Goal: Check status

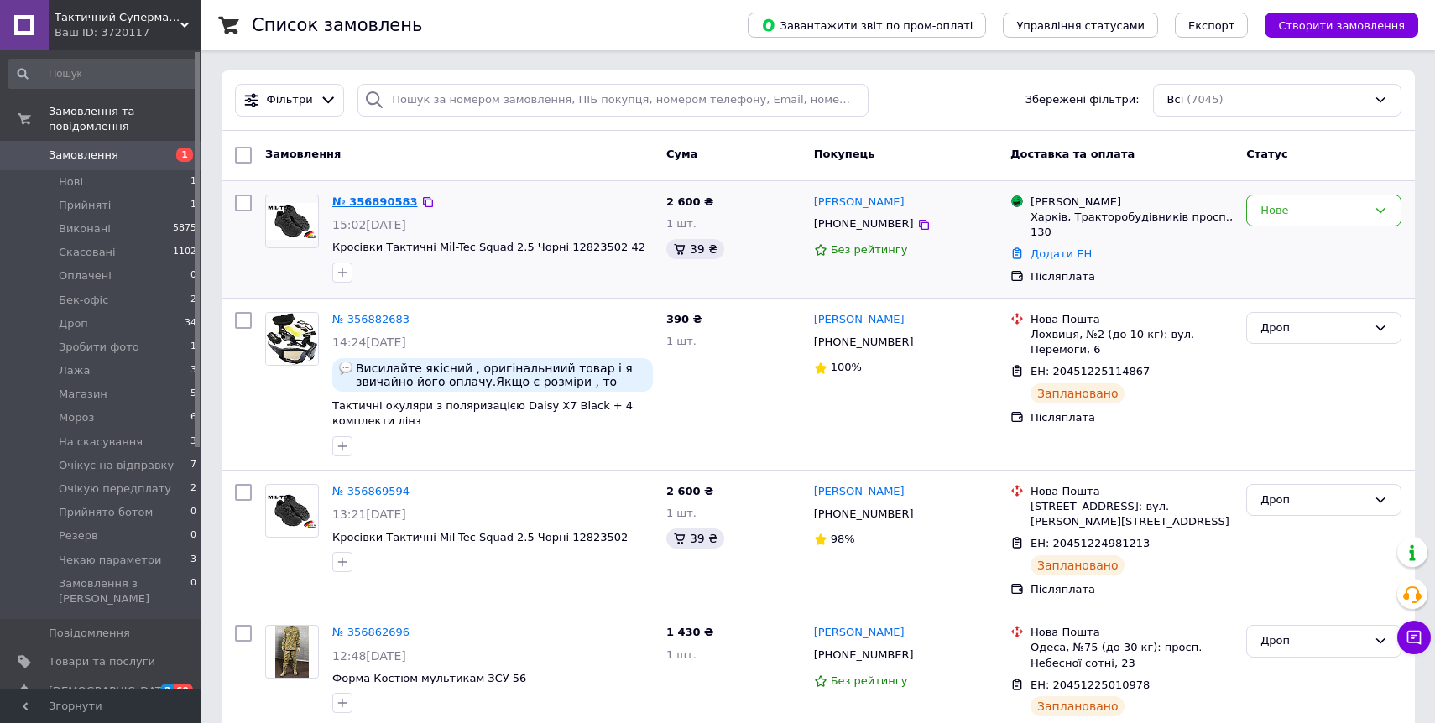
click at [383, 199] on link "№ 356890583" at bounding box center [375, 201] width 86 height 13
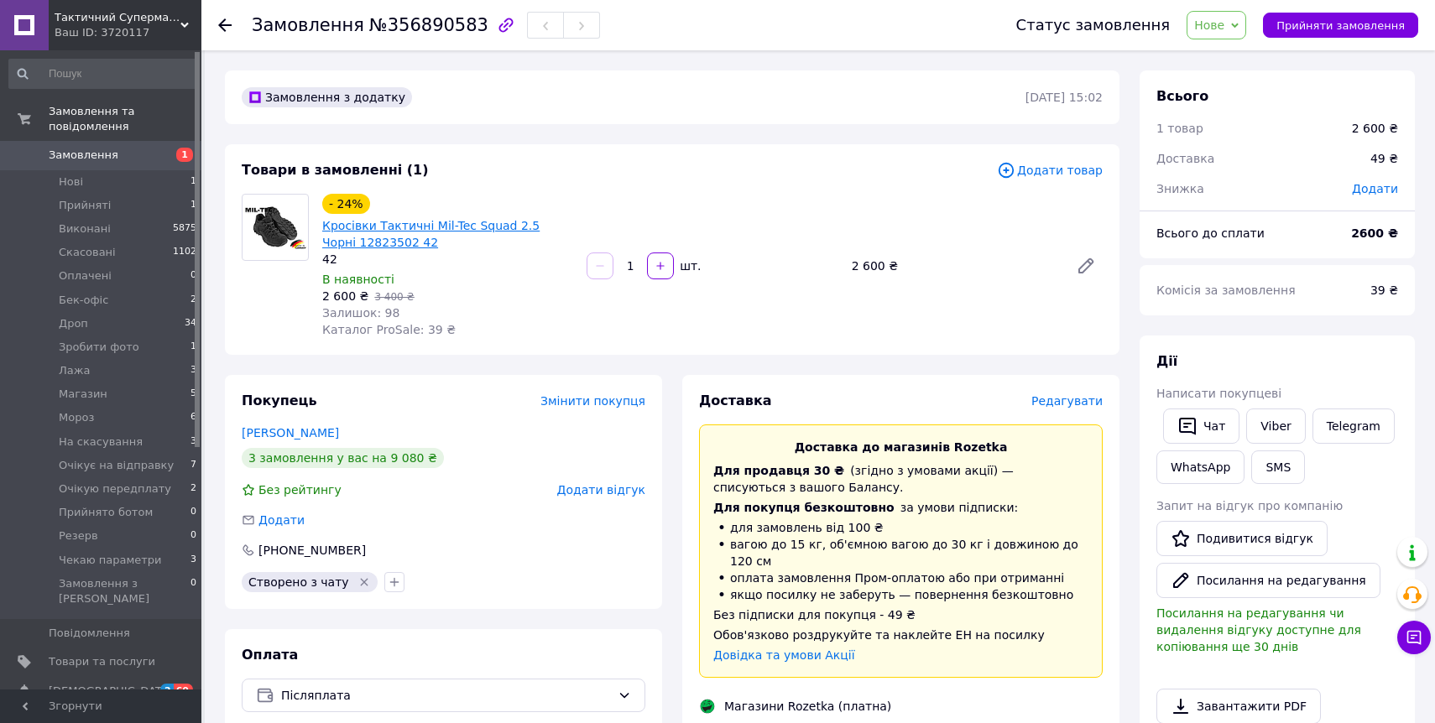
click at [425, 224] on link "Кросівки Тактичні Mil-Tec Squad 2.5 Чорні 12823502 42" at bounding box center [430, 234] width 217 height 30
click at [306, 426] on link "[PERSON_NAME]" at bounding box center [290, 432] width 97 height 13
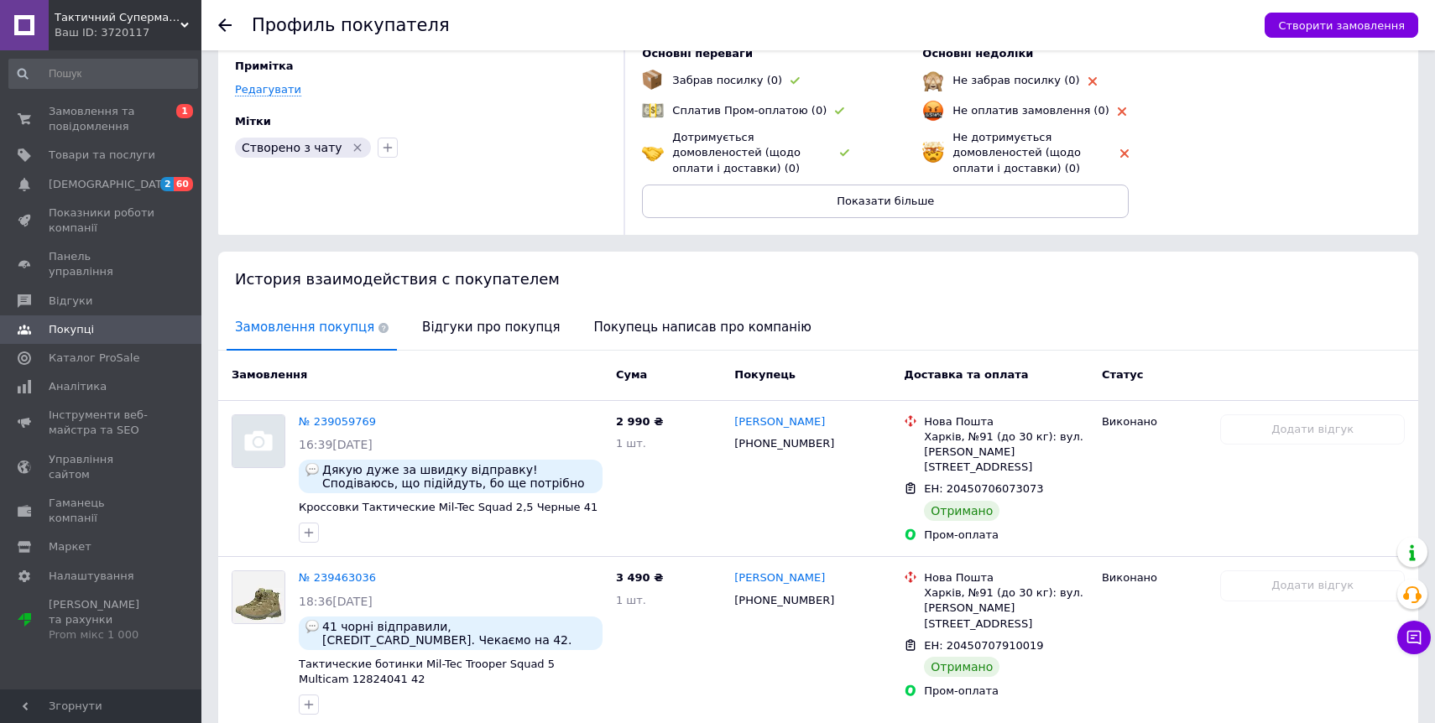
scroll to position [333, 0]
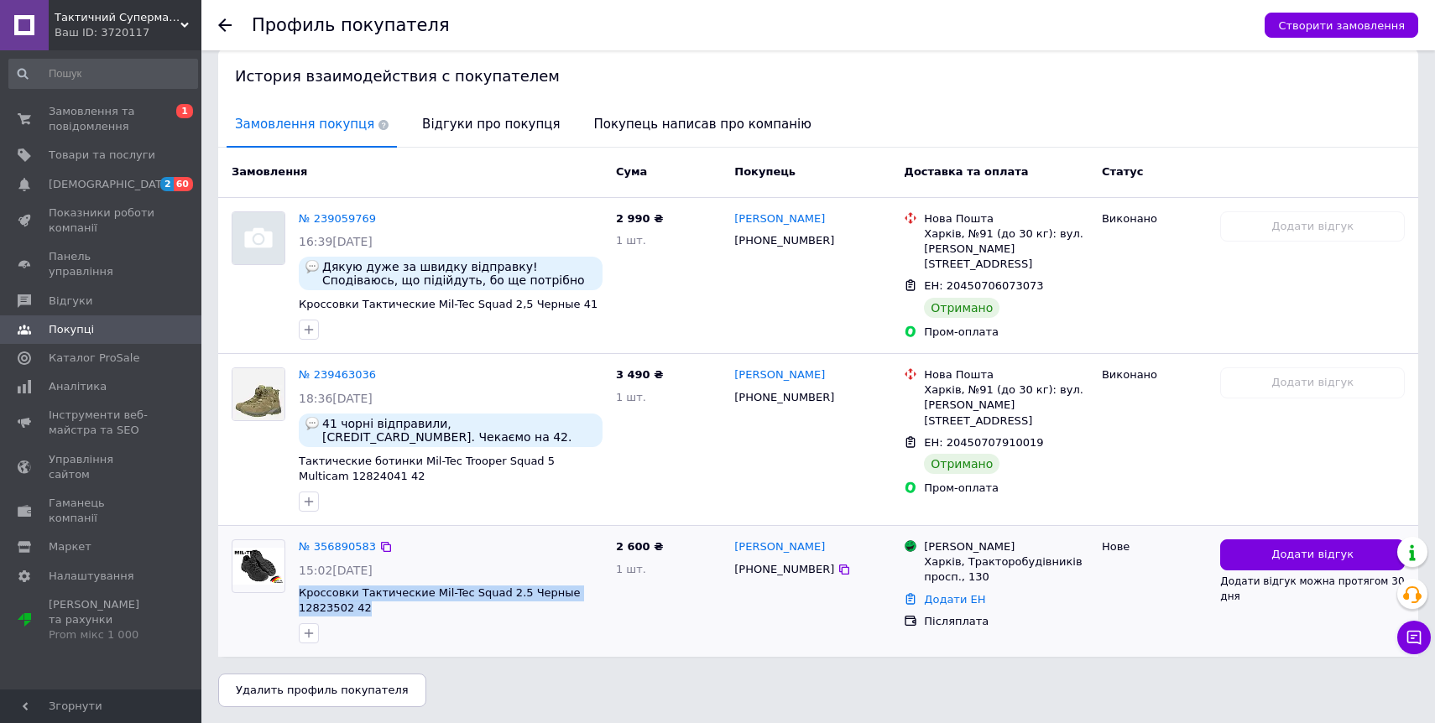
drag, startPoint x: 385, startPoint y: 612, endPoint x: 296, endPoint y: 595, distance: 90.7
click at [296, 595] on div "№ 356890583 15:02[DATE] Кроссовки Тактические Mil-Tec Squad 2.5 Черные 12823502…" at bounding box center [450, 591] width 317 height 117
